Goal: Task Accomplishment & Management: Use online tool/utility

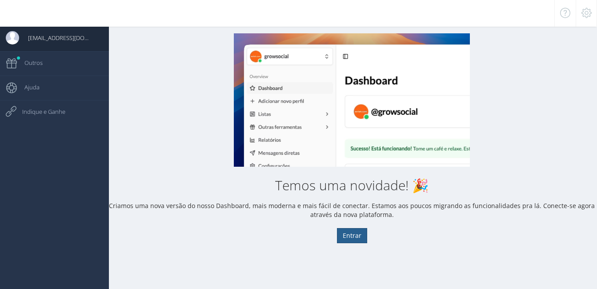
click at [353, 237] on button "Entrar" at bounding box center [352, 235] width 30 height 15
click at [65, 43] on span "[EMAIL_ADDRESS][DOMAIN_NAME]" at bounding box center [55, 38] width 73 height 22
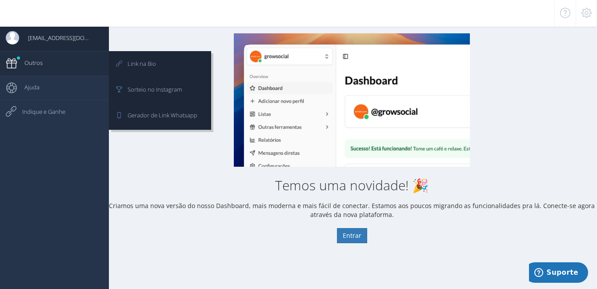
click at [68, 67] on link "Outros" at bounding box center [54, 63] width 109 height 24
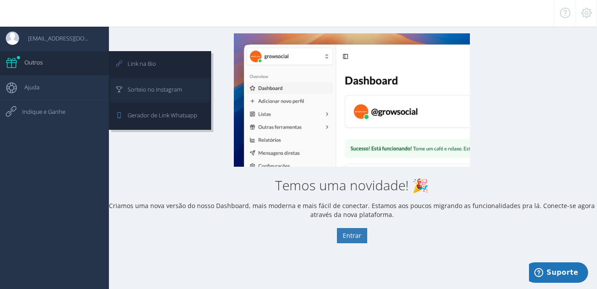
click at [136, 92] on span "Sorteio no Instagram" at bounding box center [150, 89] width 63 height 22
